Goal: Task Accomplishment & Management: Use online tool/utility

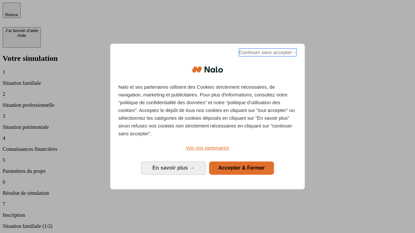
click at [267, 53] on span "Continuer sans accepter →" at bounding box center [268, 53] width 58 height 8
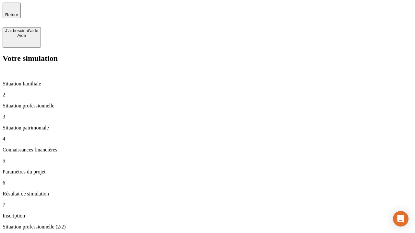
type input "30 000"
type input "1 000"
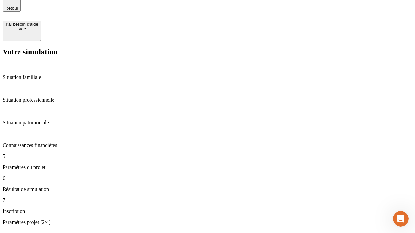
type input "40"
type input "64"
type input "200 000"
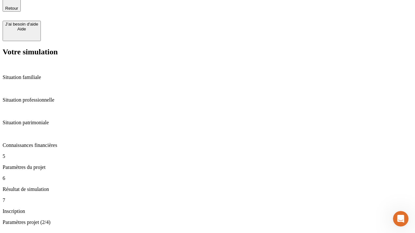
type input "640"
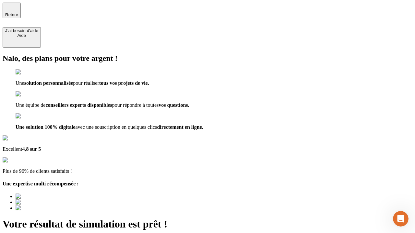
type input "[EMAIL_ADDRESS][DOMAIN_NAME]"
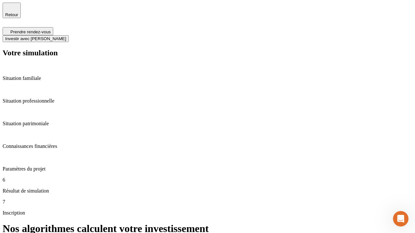
click at [66, 36] on span "Investir avec [PERSON_NAME]" at bounding box center [35, 38] width 61 height 5
